Goal: Navigation & Orientation: Find specific page/section

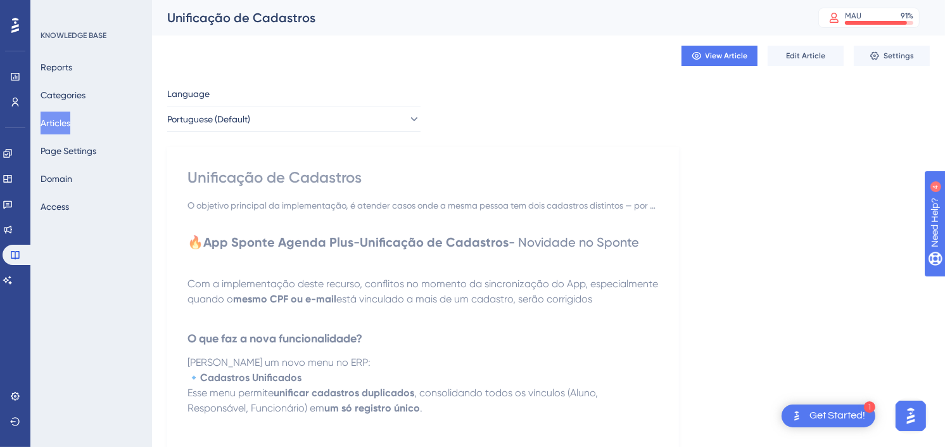
click at [63, 125] on button "Articles" at bounding box center [56, 123] width 30 height 23
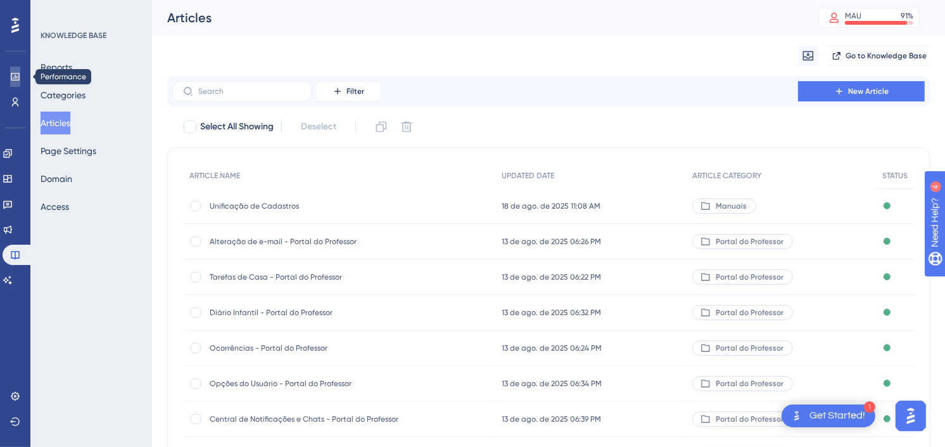
click at [10, 73] on icon at bounding box center [15, 77] width 10 height 10
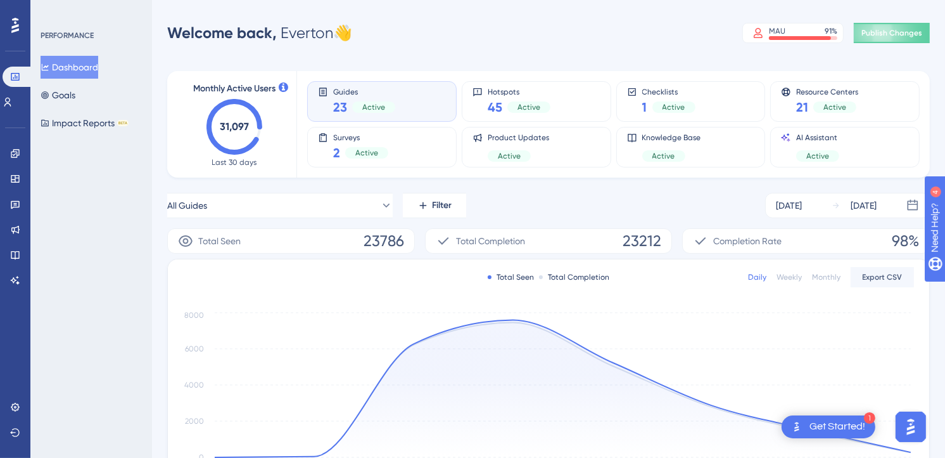
click at [645, 46] on div "Performance Users Engagement Widgets Feedback Product Updates Knowledge Base AI…" at bounding box center [548, 410] width 793 height 780
click at [890, 34] on span "Publish Changes" at bounding box center [892, 33] width 61 height 10
click at [10, 253] on link at bounding box center [15, 255] width 10 height 20
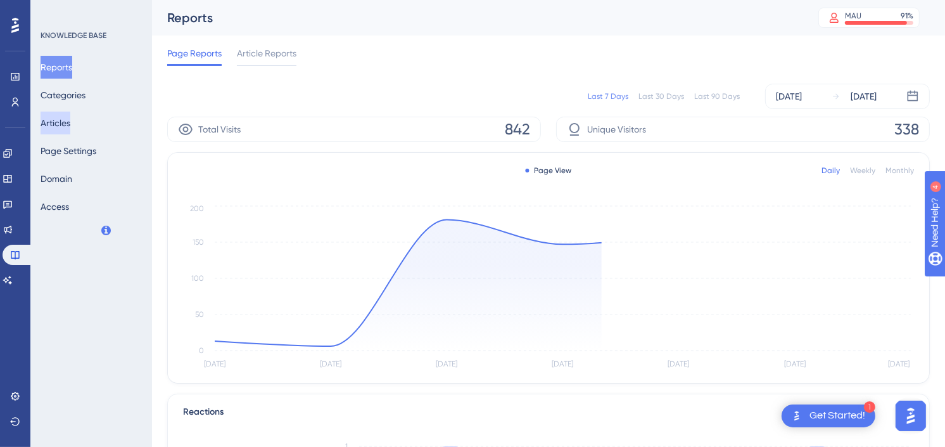
drag, startPoint x: 67, startPoint y: 118, endPoint x: 149, endPoint y: 131, distance: 82.8
click at [67, 118] on button "Articles" at bounding box center [56, 123] width 30 height 23
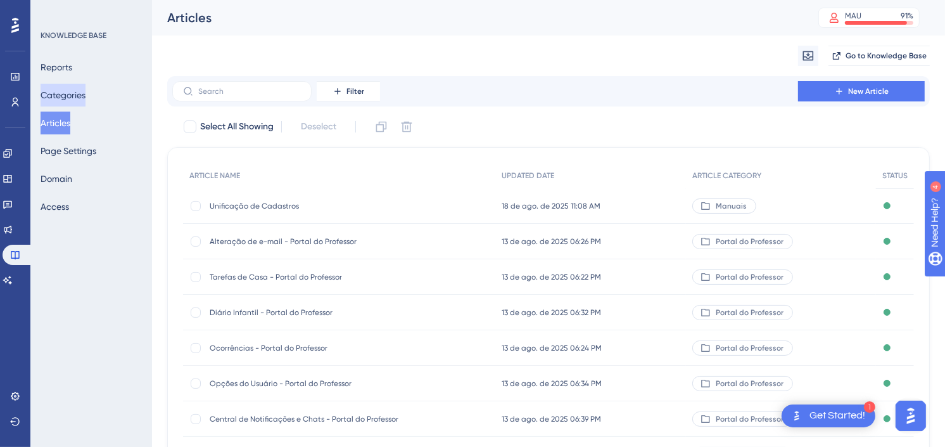
click at [74, 84] on button "Categories" at bounding box center [63, 95] width 45 height 23
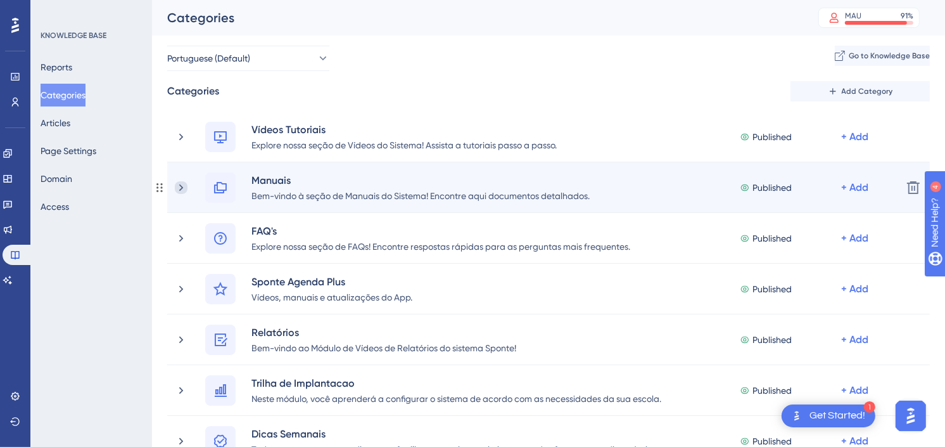
click at [181, 187] on icon at bounding box center [181, 187] width 13 height 13
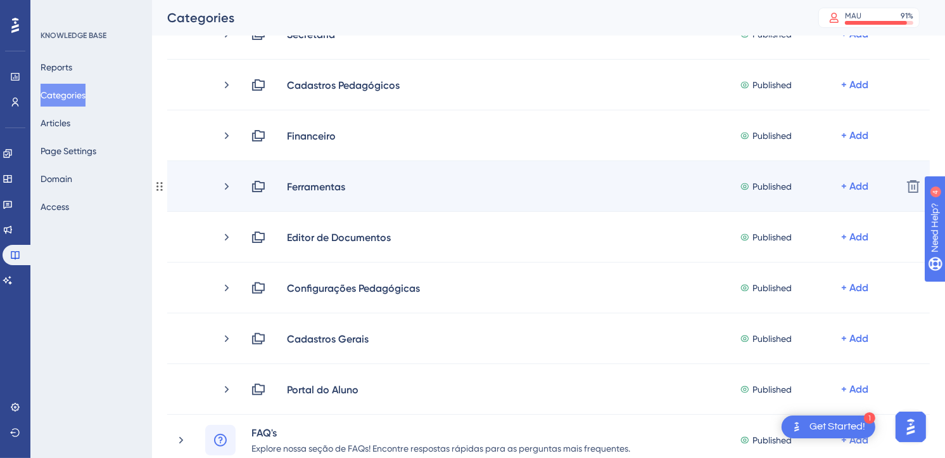
scroll to position [211, 0]
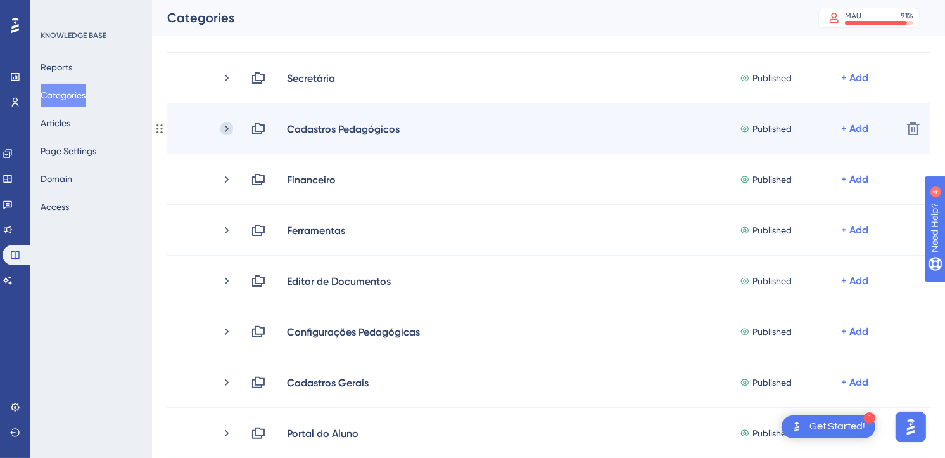
click at [226, 130] on icon at bounding box center [227, 128] width 4 height 7
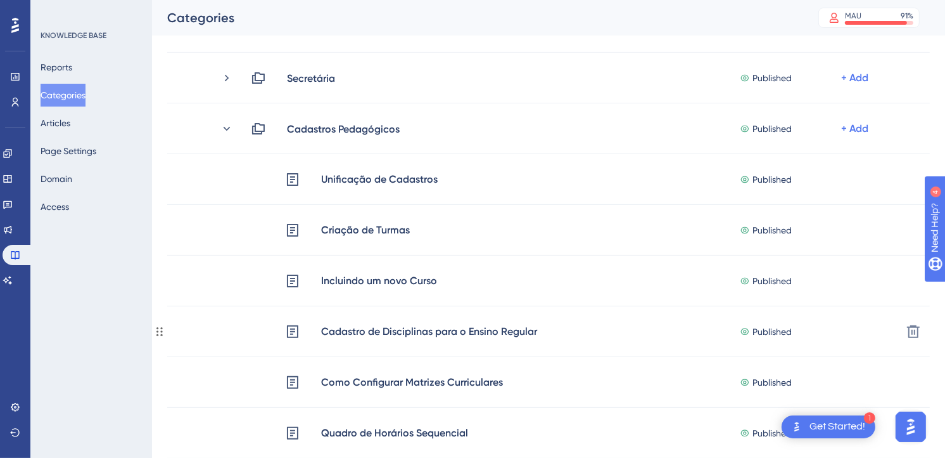
scroll to position [0, 0]
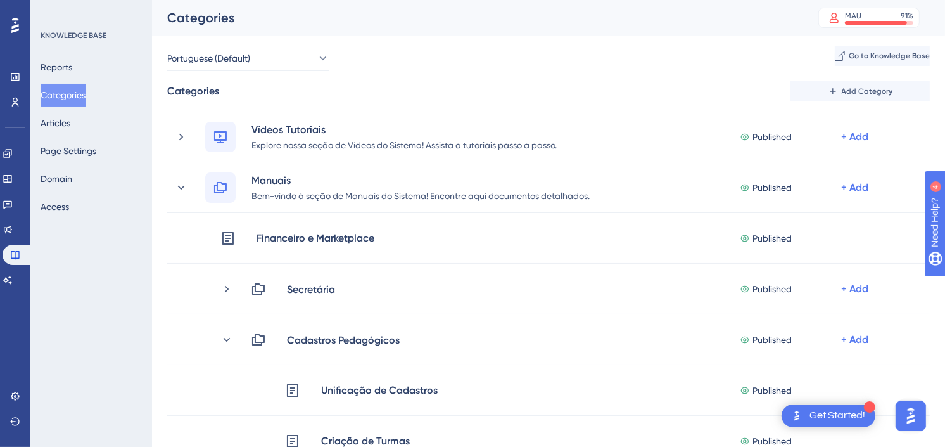
click at [737, 9] on div "Categories" at bounding box center [477, 18] width 620 height 18
click at [64, 125] on button "Articles" at bounding box center [56, 123] width 30 height 23
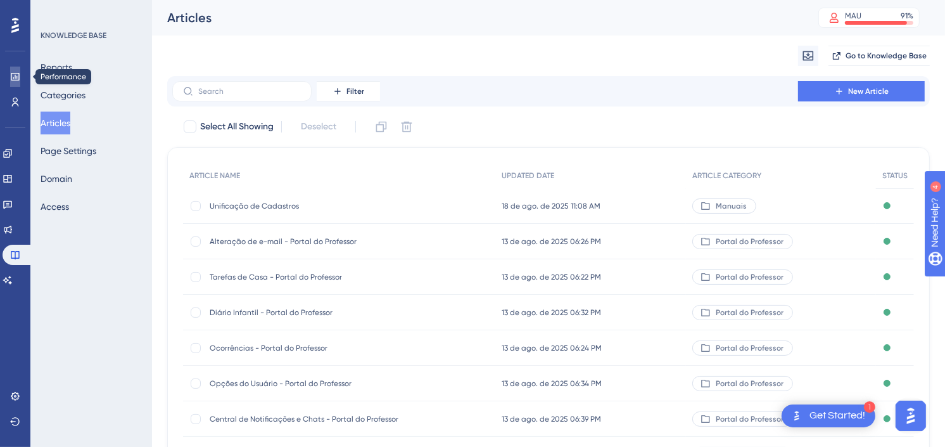
click at [10, 78] on link at bounding box center [15, 77] width 10 height 20
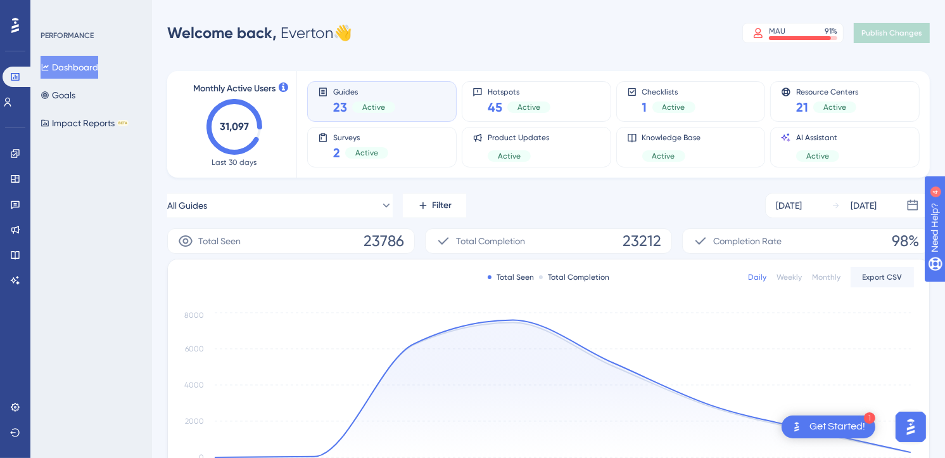
click at [681, 194] on div "All Guides Filter [DATE] [DATE]" at bounding box center [548, 205] width 763 height 25
